Goal: Task Accomplishment & Management: Use online tool/utility

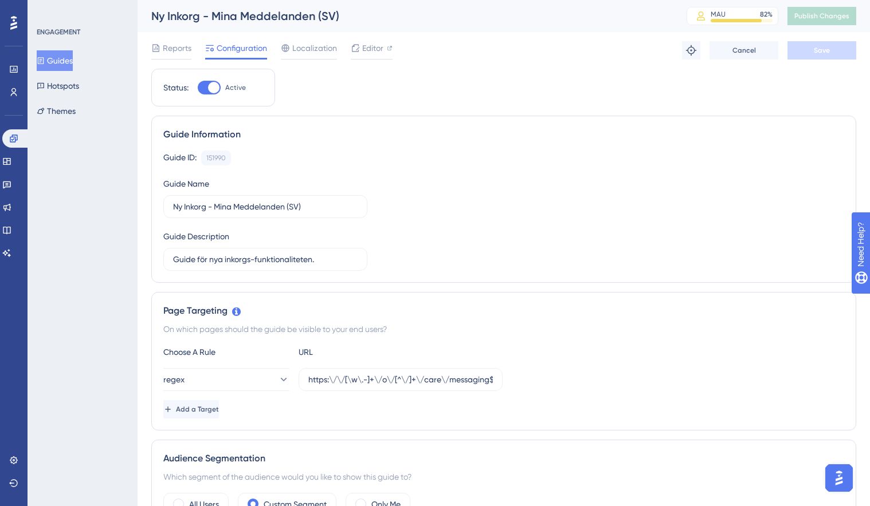
click at [128, 337] on div "ENGAGEMENT Guides Hotspots Themes" at bounding box center [82, 253] width 110 height 506
click at [17, 139] on icon at bounding box center [13, 138] width 9 height 9
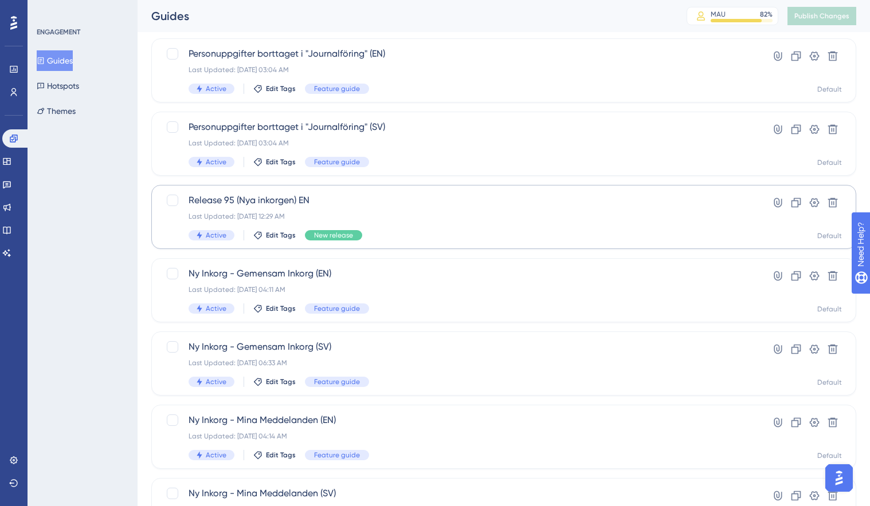
scroll to position [68, 0]
click at [374, 367] on div "Last Updated: Sep 20 2025, 06:33 AM" at bounding box center [457, 362] width 539 height 9
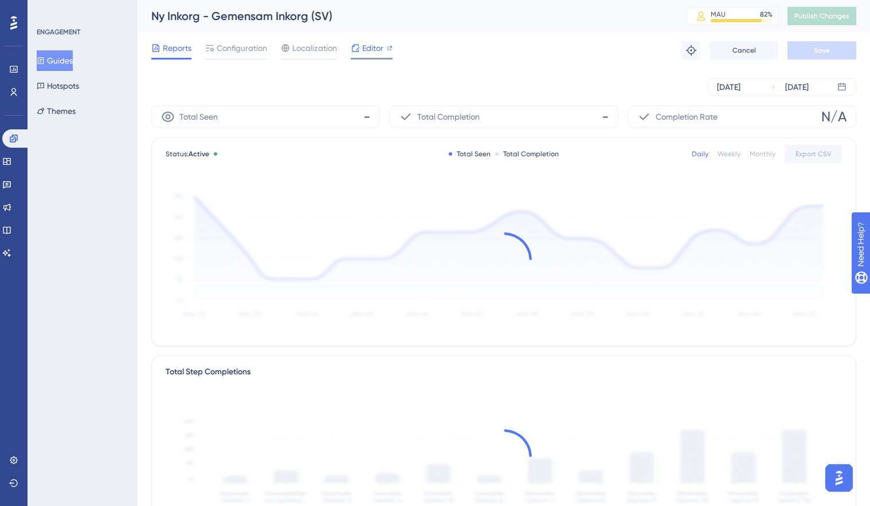
click at [358, 48] on icon at bounding box center [355, 47] width 7 height 7
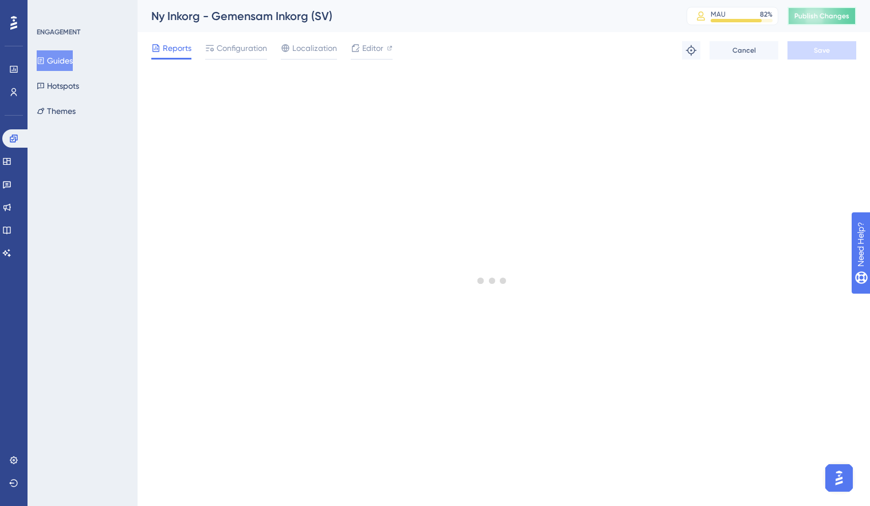
click at [796, 14] on span "Publish Changes" at bounding box center [821, 15] width 55 height 9
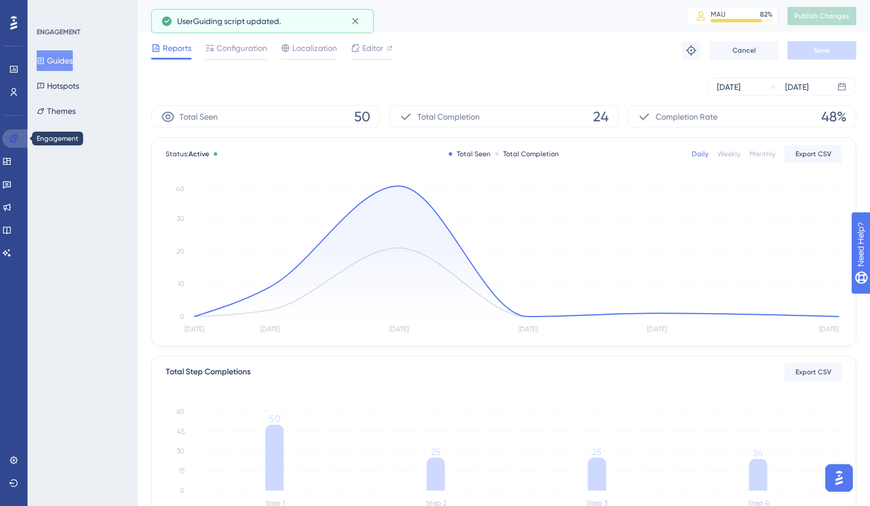
click at [17, 137] on icon at bounding box center [13, 138] width 7 height 7
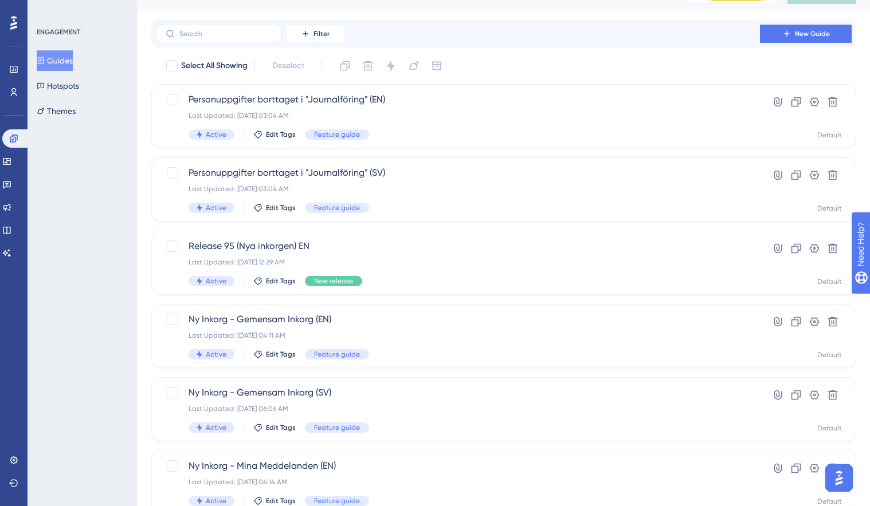
scroll to position [22, 0]
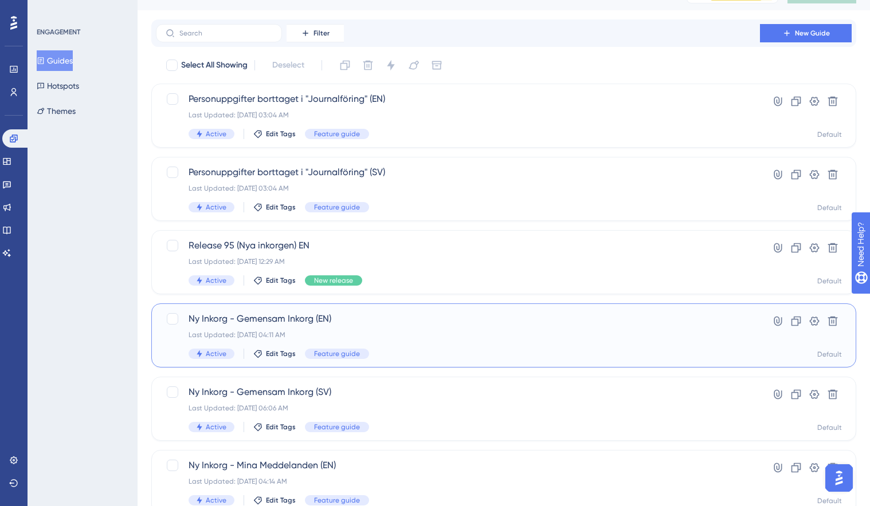
click at [382, 332] on div "Last Updated: Sep 18 2025, 04:11 AM" at bounding box center [457, 335] width 539 height 9
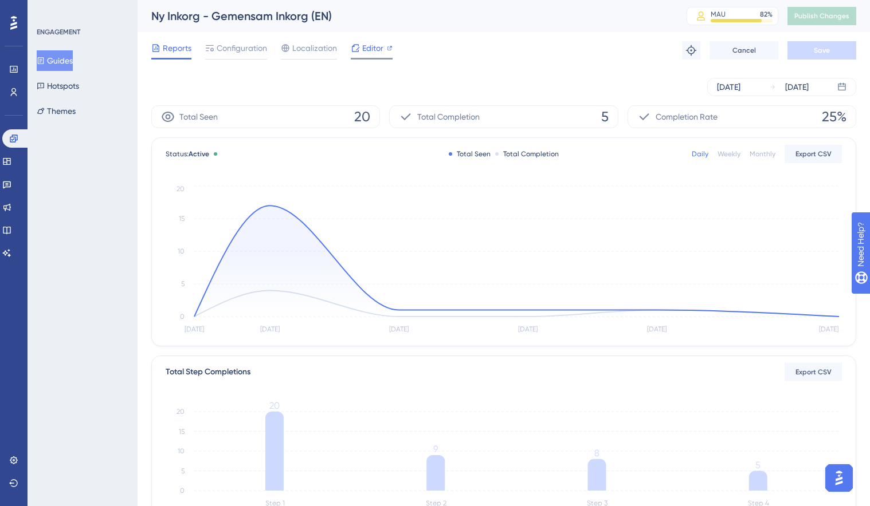
click at [360, 50] on div "Editor" at bounding box center [372, 48] width 42 height 14
click at [6, 137] on link at bounding box center [15, 138] width 27 height 18
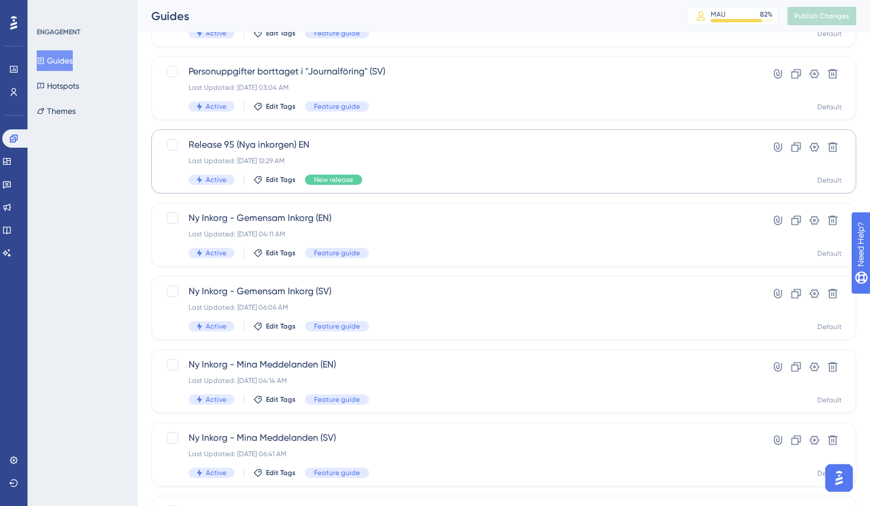
scroll to position [127, 0]
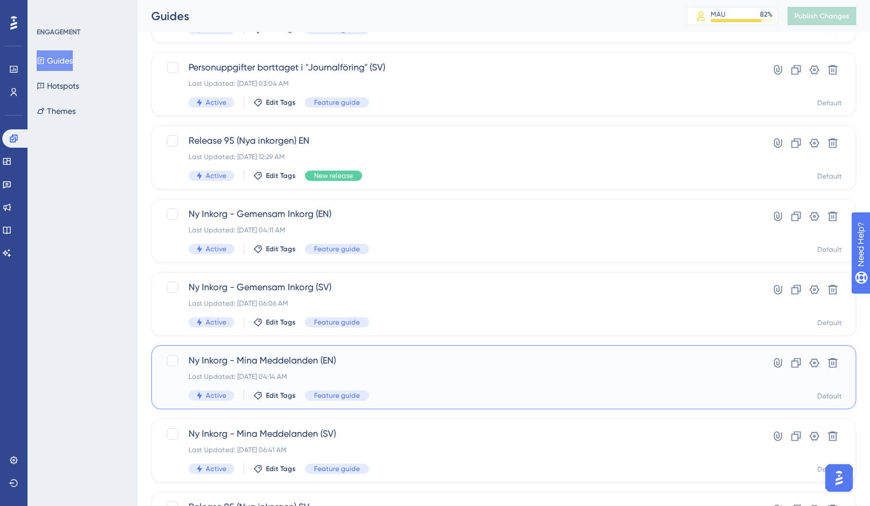
click at [387, 380] on div "Last Updated: Sep 18 2025, 04:14 AM" at bounding box center [457, 376] width 539 height 9
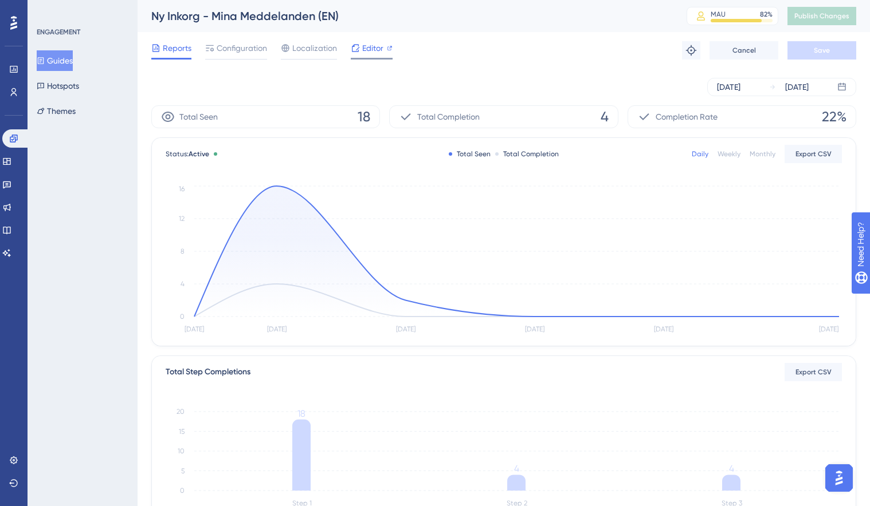
click at [380, 53] on span "Editor" at bounding box center [372, 48] width 21 height 14
